Goal: Navigation & Orientation: Find specific page/section

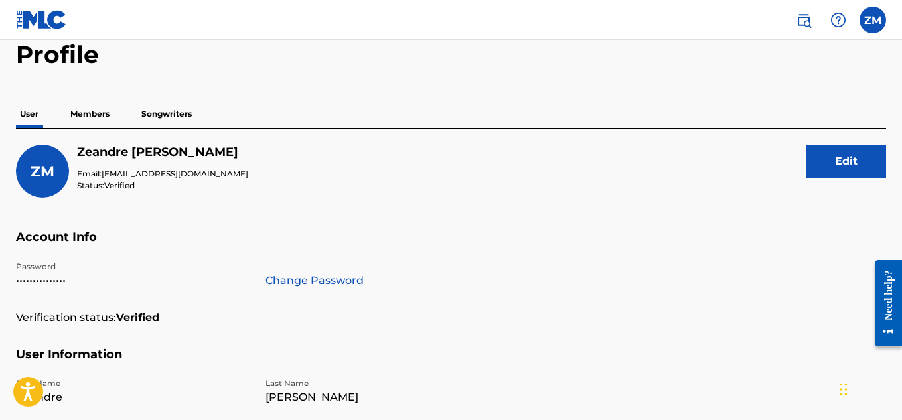
scroll to position [78, 0]
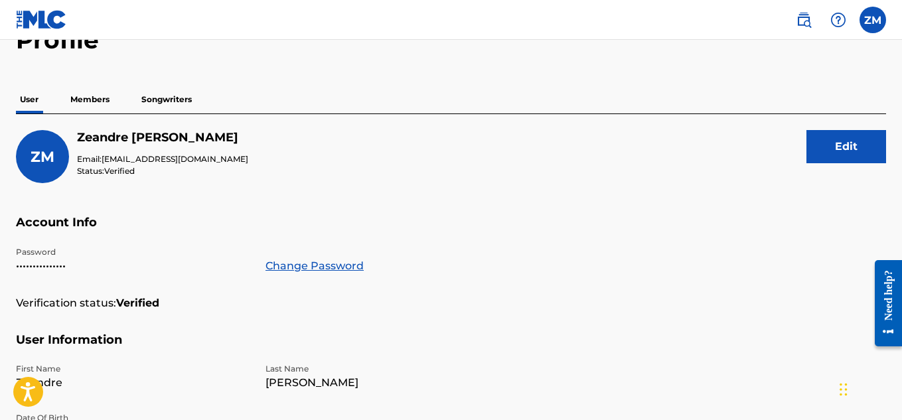
click at [94, 102] on p "Members" at bounding box center [89, 100] width 47 height 28
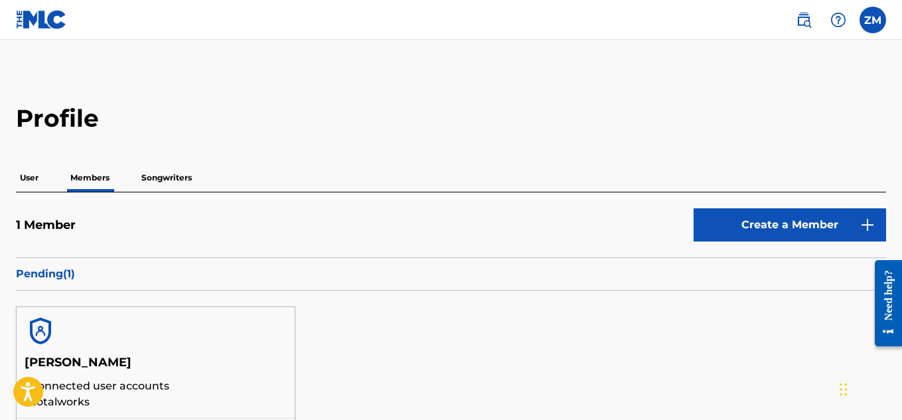
click at [150, 183] on p "Songwriters" at bounding box center [166, 178] width 58 height 28
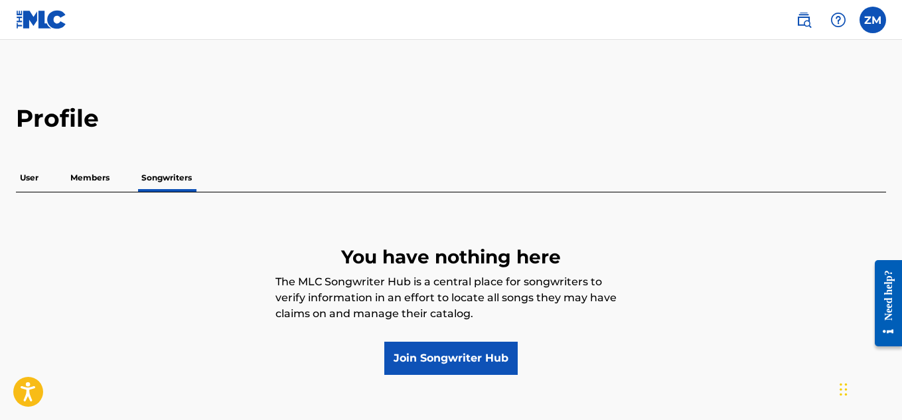
click at [39, 180] on p "User" at bounding box center [29, 178] width 27 height 28
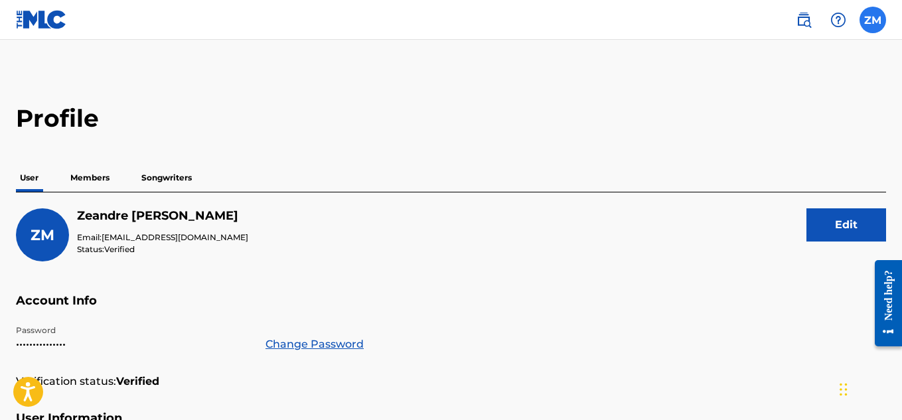
click at [880, 29] on label at bounding box center [873, 20] width 27 height 27
click at [873, 20] on input "ZM [PERSON_NAME] [EMAIL_ADDRESS][DOMAIN_NAME] Notification Preferences Profile …" at bounding box center [873, 20] width 0 height 0
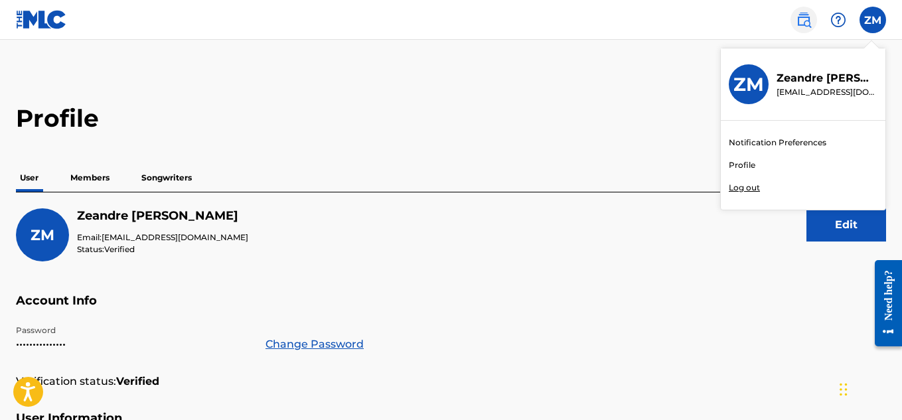
click at [810, 25] on img at bounding box center [804, 20] width 16 height 16
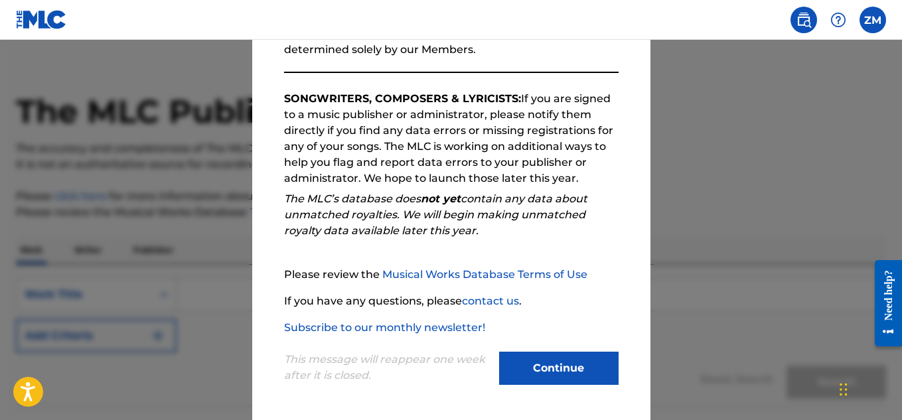
scroll to position [16, 0]
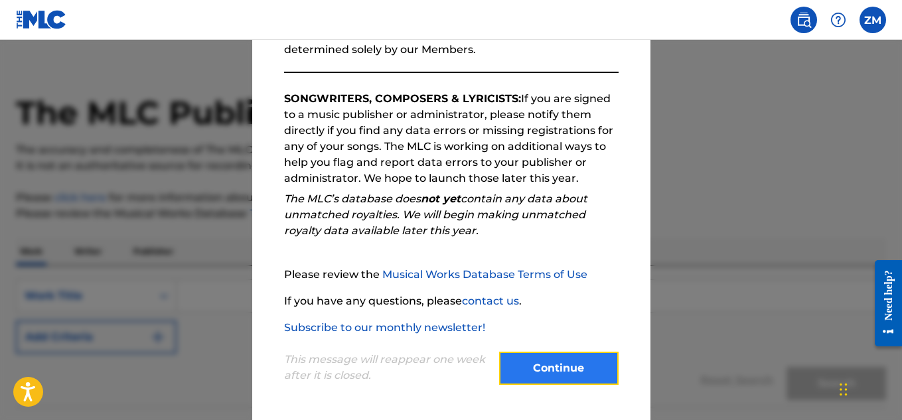
click at [529, 377] on button "Continue" at bounding box center [559, 368] width 120 height 33
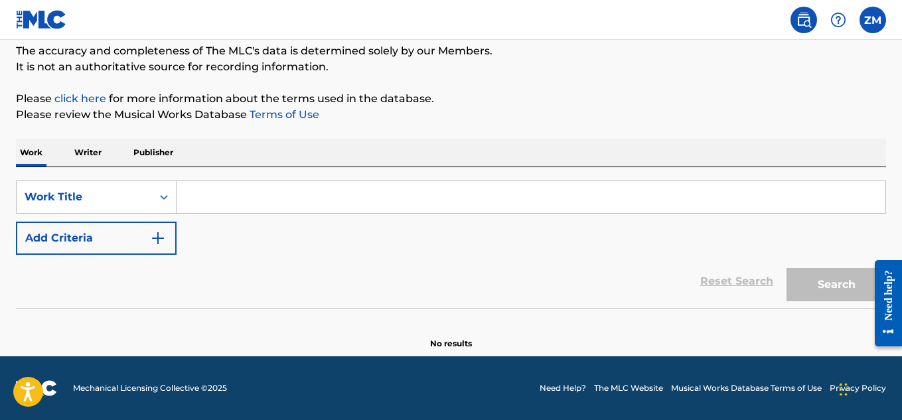
scroll to position [114, 0]
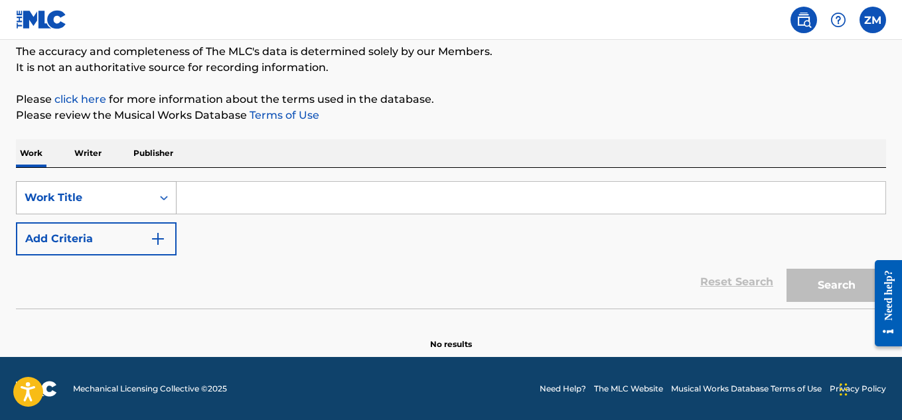
click at [166, 205] on div "Search Form" at bounding box center [164, 198] width 24 height 24
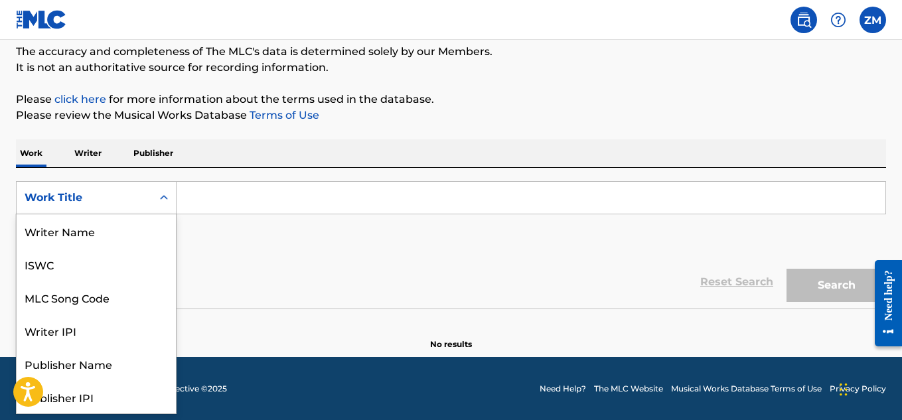
scroll to position [66, 0]
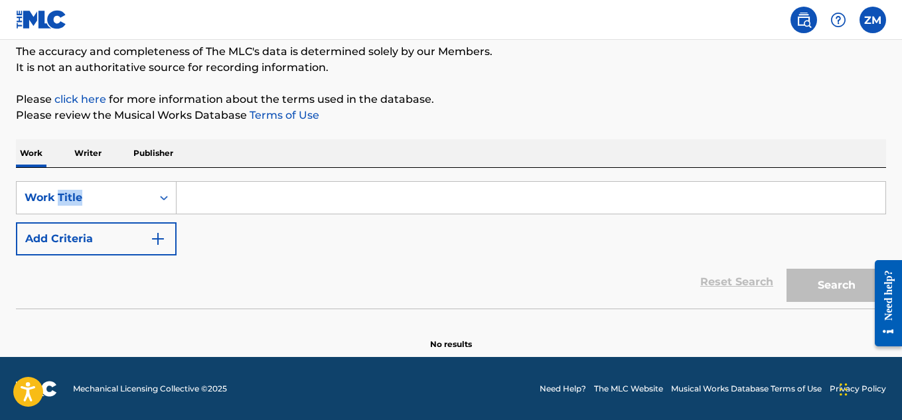
click at [633, 211] on div "SearchWithCriteriadefd2ecb-09ff-41ef-a53f-2357398ba839 Work Title" at bounding box center [451, 197] width 870 height 33
click at [100, 155] on p "Writer" at bounding box center [87, 153] width 35 height 28
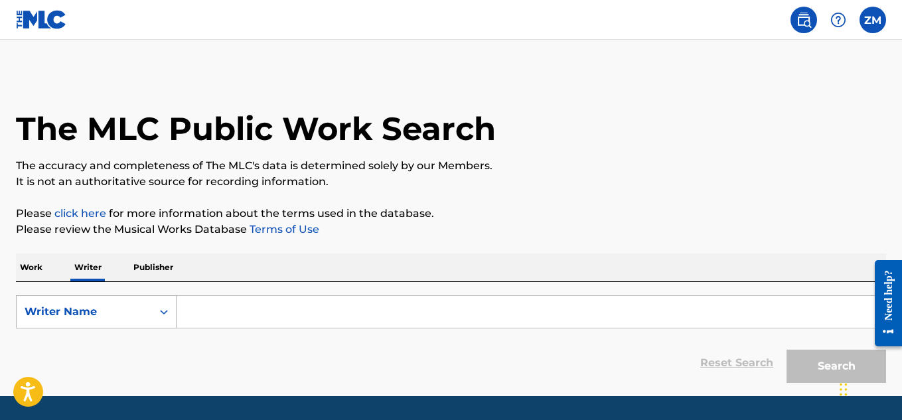
click at [166, 312] on icon "Search Form" at bounding box center [164, 312] width 8 height 5
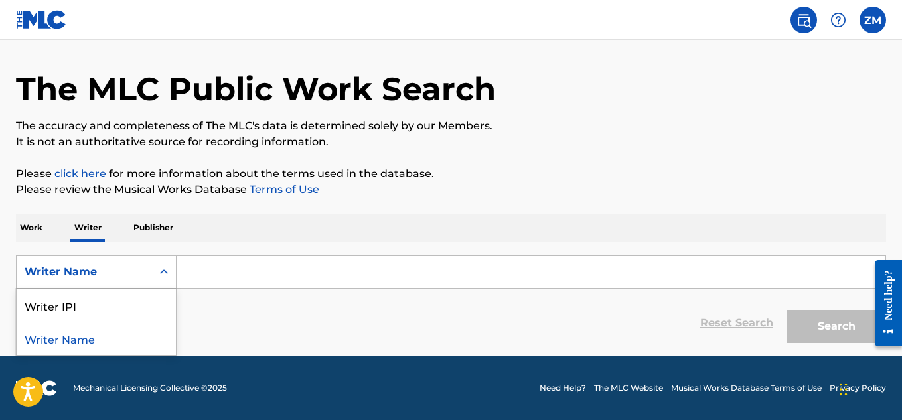
scroll to position [37, 0]
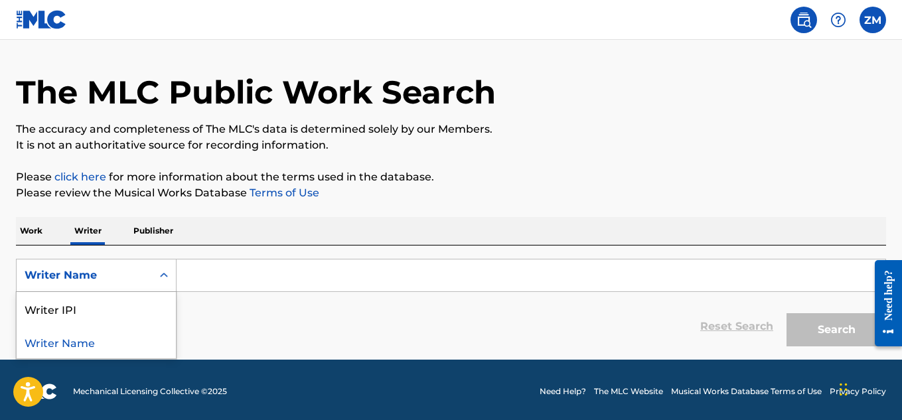
click at [80, 337] on div "Writer Name" at bounding box center [96, 341] width 159 height 33
click at [16, 228] on p "Work" at bounding box center [31, 231] width 31 height 28
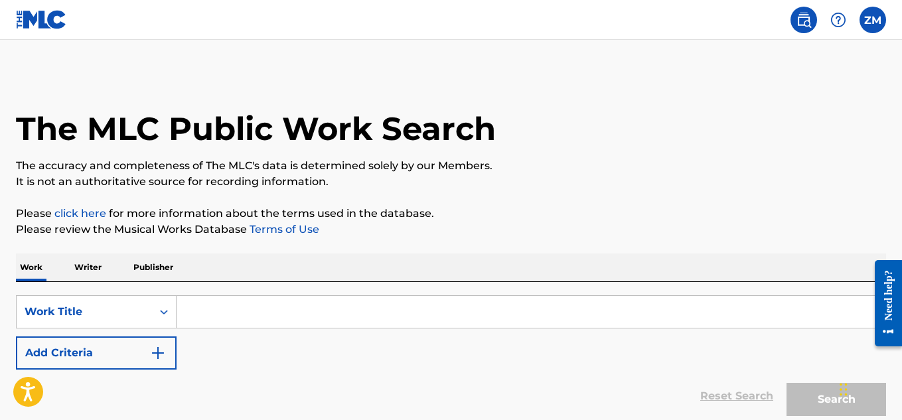
click at [809, 20] on img at bounding box center [804, 20] width 16 height 16
click at [871, 25] on label at bounding box center [873, 20] width 27 height 27
click at [873, 20] on input "ZM [PERSON_NAME] [EMAIL_ADDRESS][DOMAIN_NAME] Notification Preferences Profile …" at bounding box center [873, 20] width 0 height 0
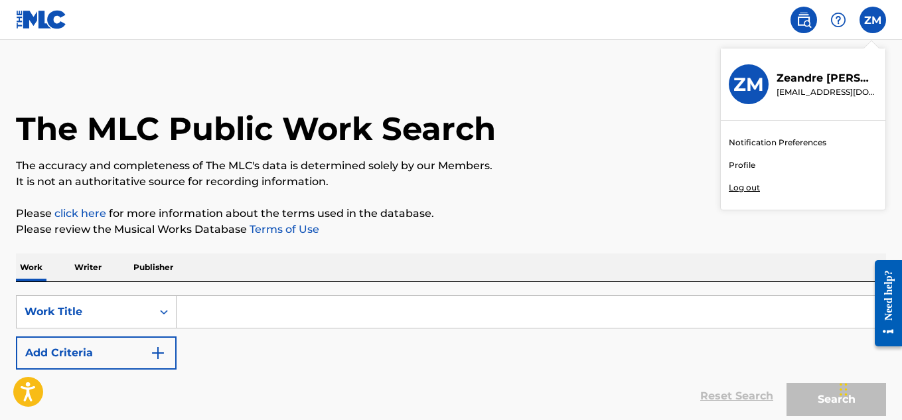
click at [746, 166] on link "Profile" at bounding box center [742, 165] width 27 height 12
